Goal: Transaction & Acquisition: Download file/media

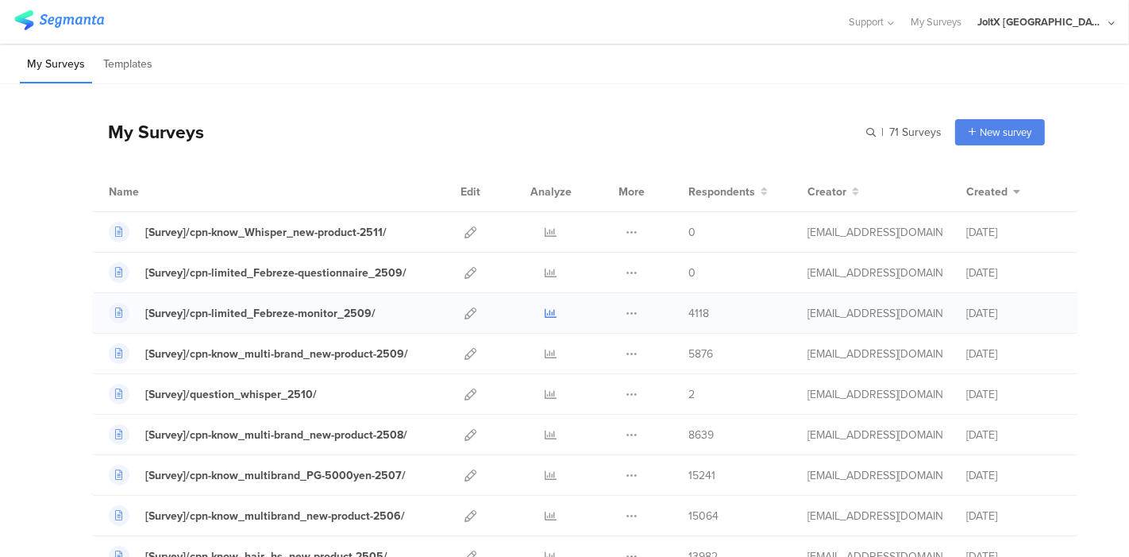
click at [546, 312] on icon at bounding box center [552, 313] width 12 height 12
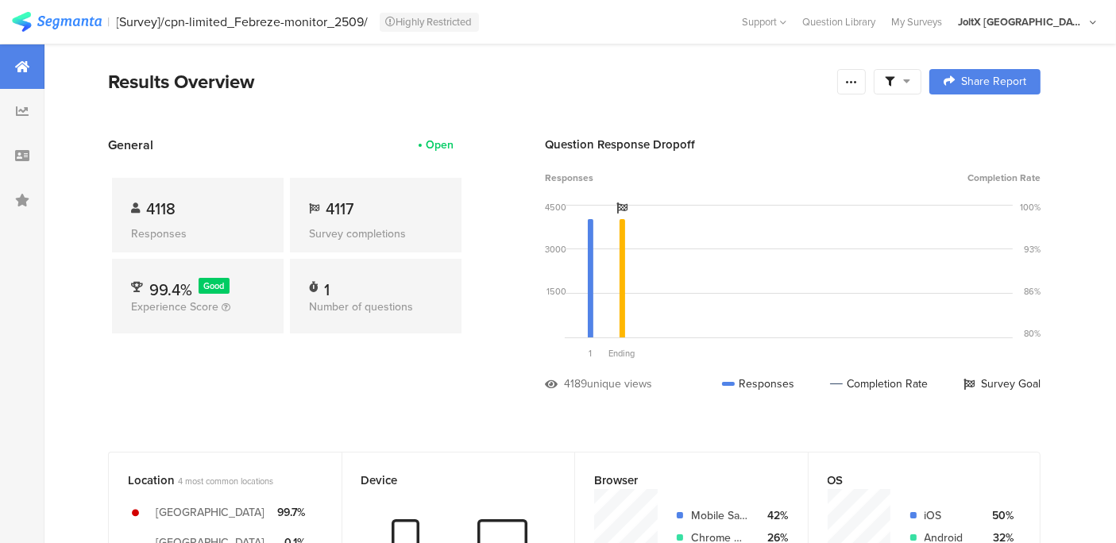
click at [910, 87] on span at bounding box center [897, 82] width 25 height 14
click at [858, 87] on icon at bounding box center [851, 81] width 13 height 13
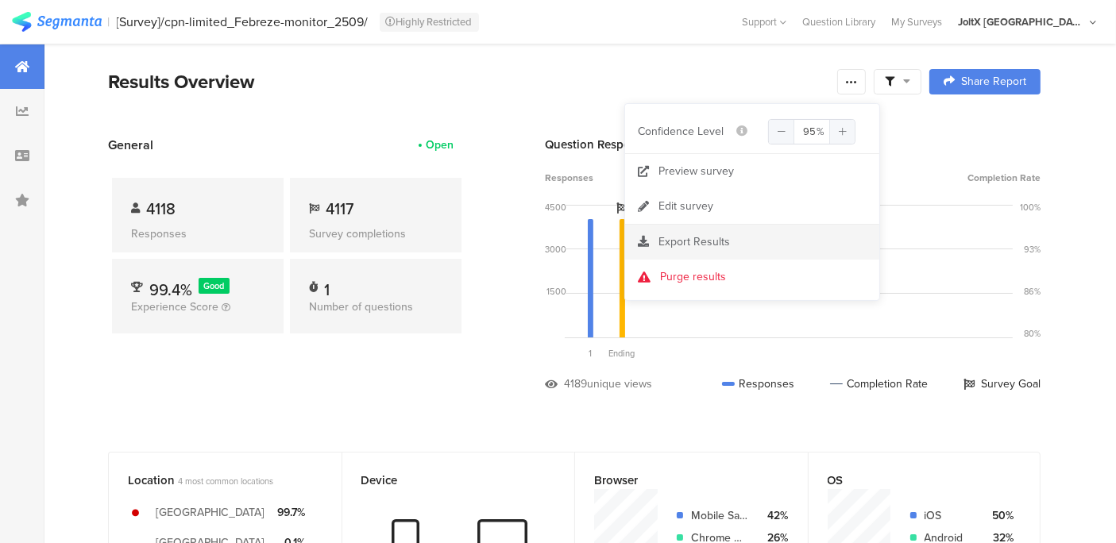
click at [715, 243] on span "Export Results" at bounding box center [693, 241] width 71 height 17
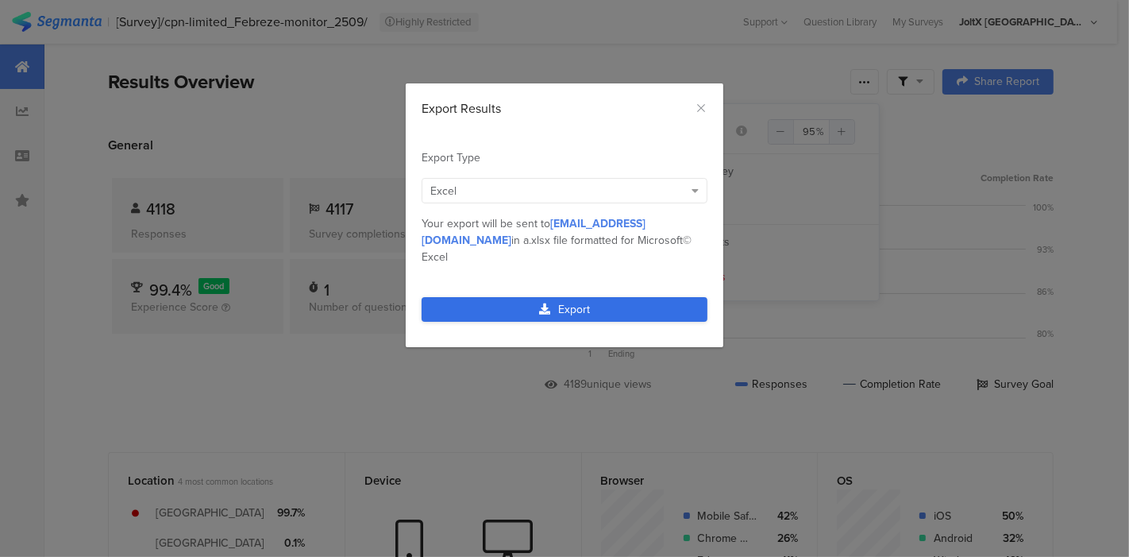
click at [598, 297] on link "Export" at bounding box center [565, 309] width 286 height 25
